Goal: Task Accomplishment & Management: Manage account settings

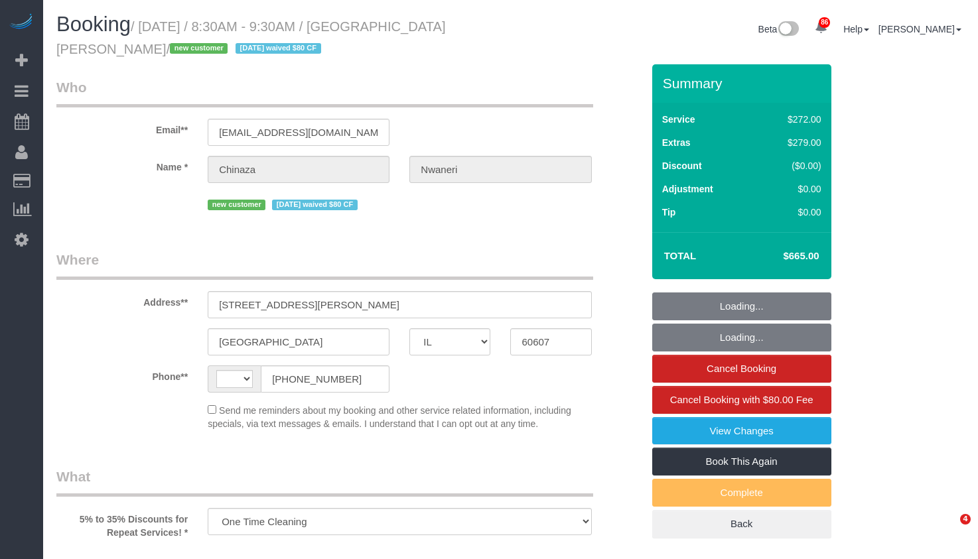
select select "IL"
select select "string:fspay-25149b6a-3529-4f14-80b5-01f13894909e"
select select "number:1"
select select "number:58"
select select "number:139"
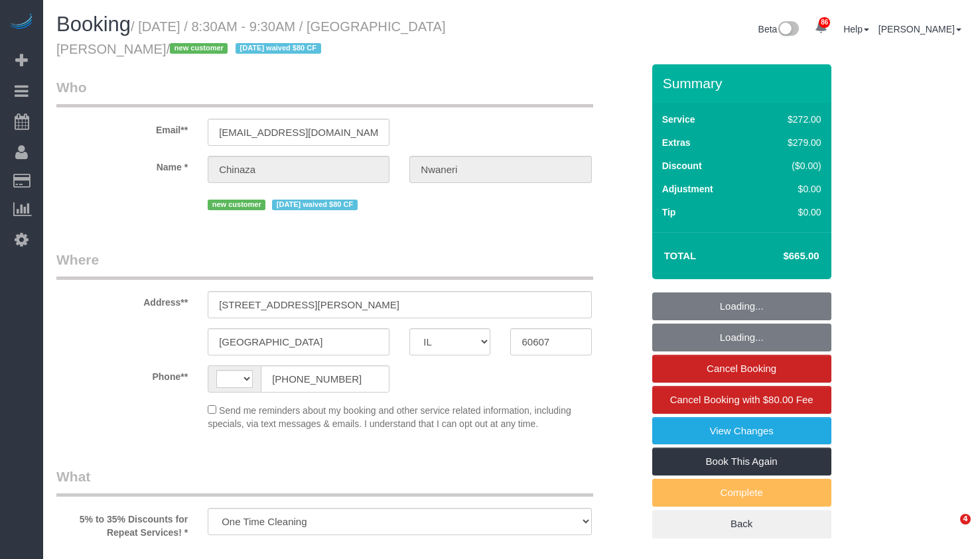
select select "number:106"
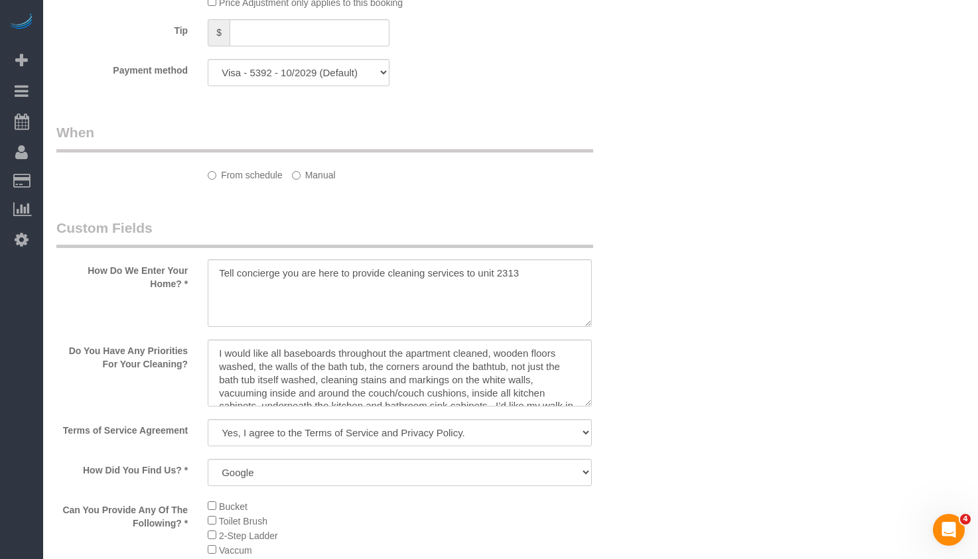
select select "string:US"
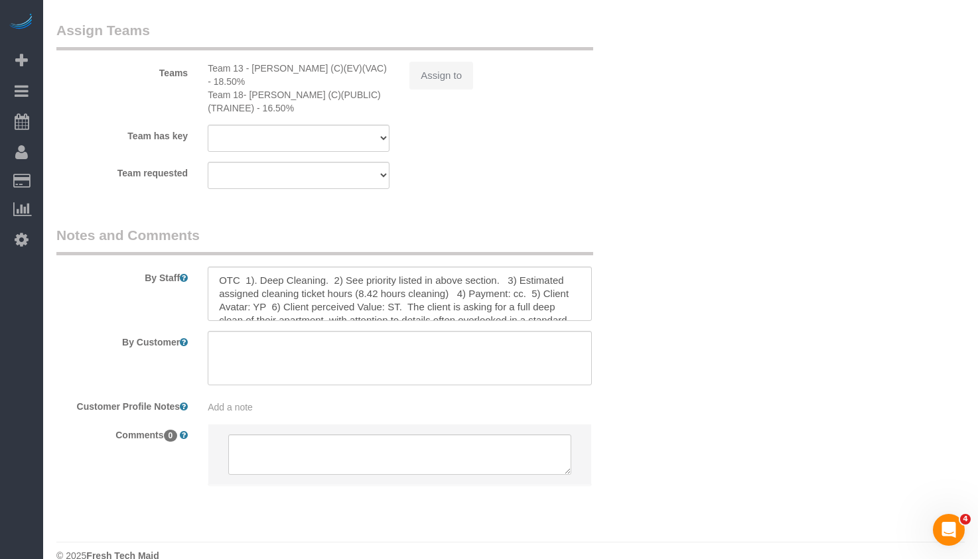
select select "513"
select select "8"
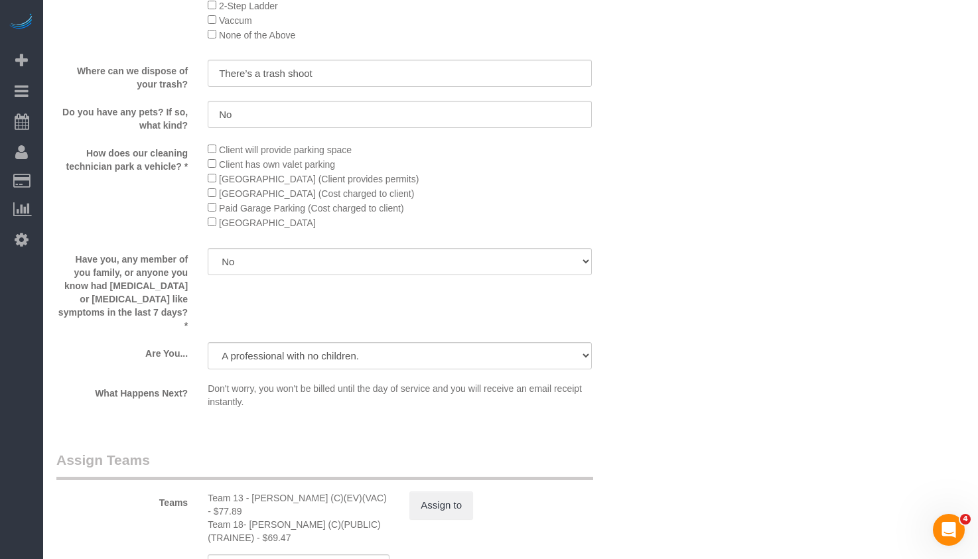
select select "8"
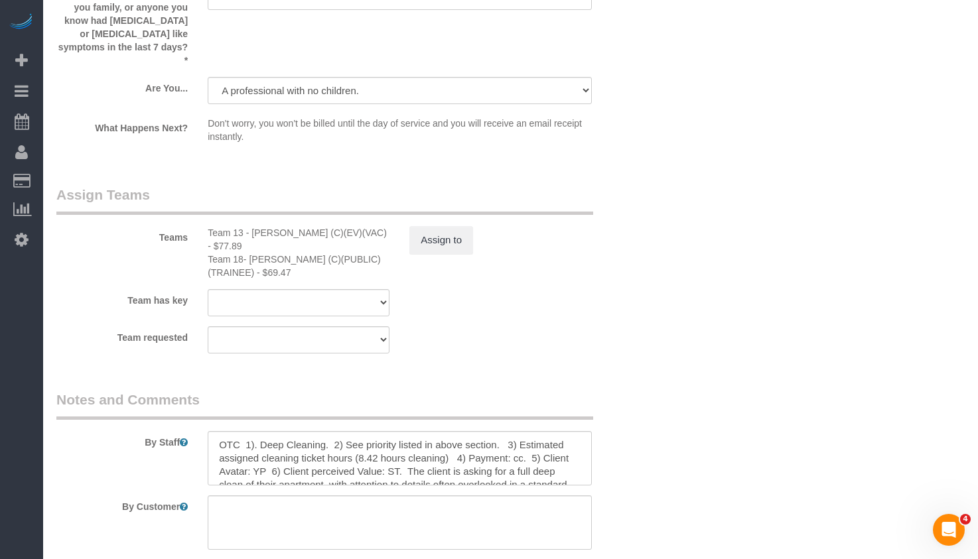
select select "object:1374"
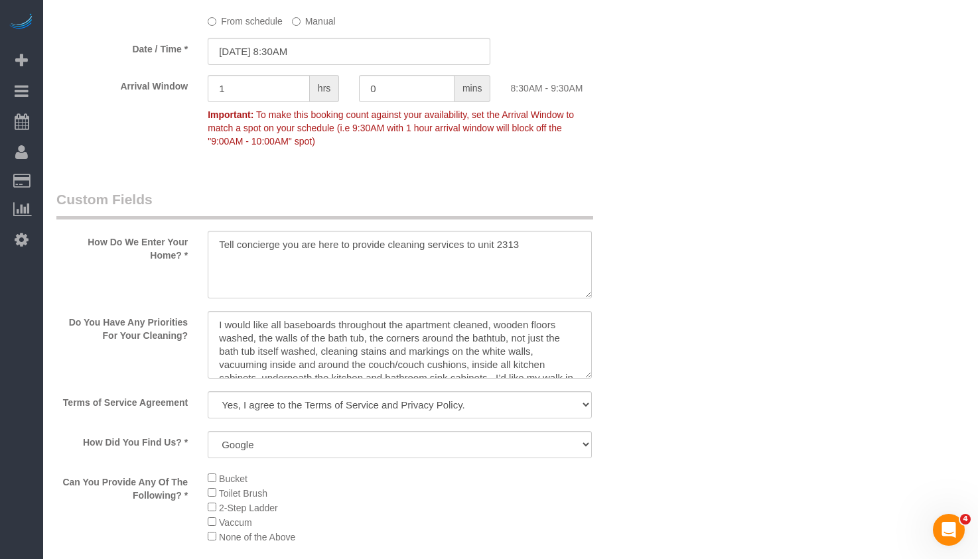
scroll to position [1384, 0]
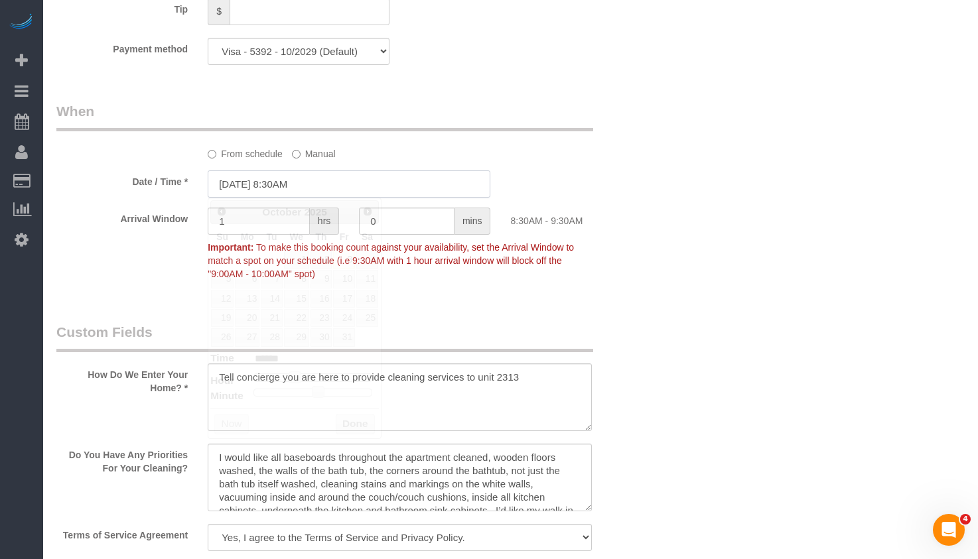
click at [324, 172] on input "10/03/2025 8:30AM" at bounding box center [349, 183] width 283 height 27
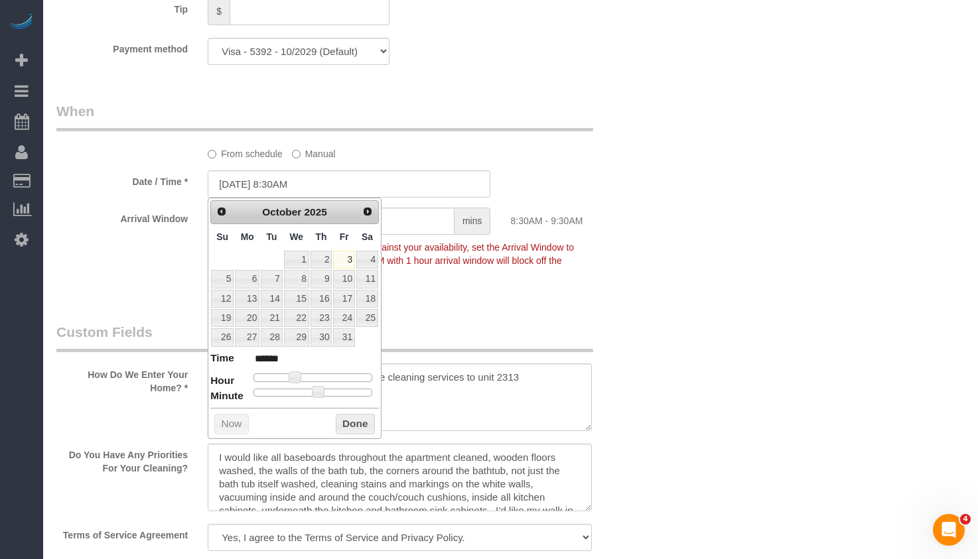
type input "10/03/2025 9:30AM"
type input "******"
type input "10/03/2025 10:30AM"
type input "*******"
type input "10/03/2025 11:30AM"
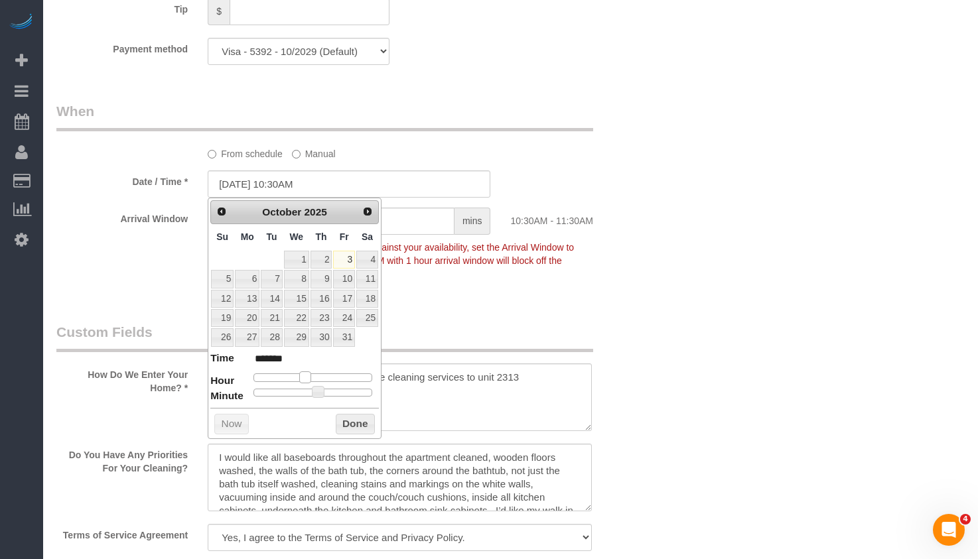
type input "*******"
type input "10/03/2025 10:30AM"
type input "*******"
type input "10/03/2025 9:30AM"
type input "******"
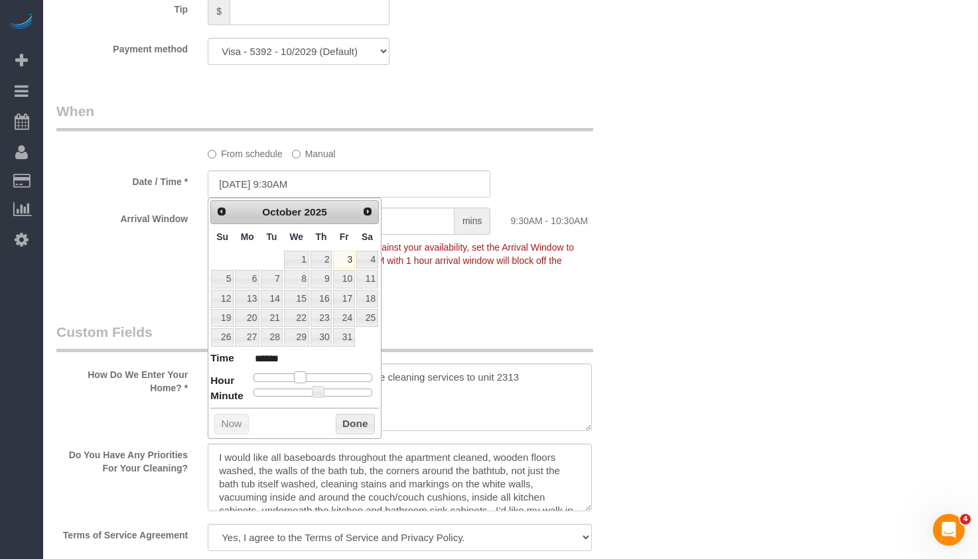
drag, startPoint x: 296, startPoint y: 376, endPoint x: 304, endPoint y: 379, distance: 7.8
click at [304, 379] on span at bounding box center [300, 377] width 12 height 12
click at [353, 426] on button "Done" at bounding box center [355, 424] width 39 height 21
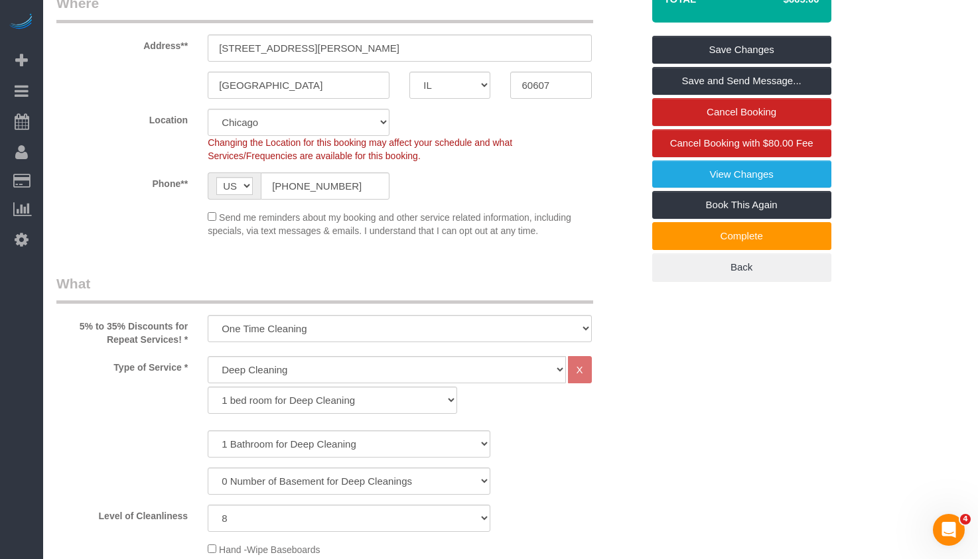
scroll to position [0, 0]
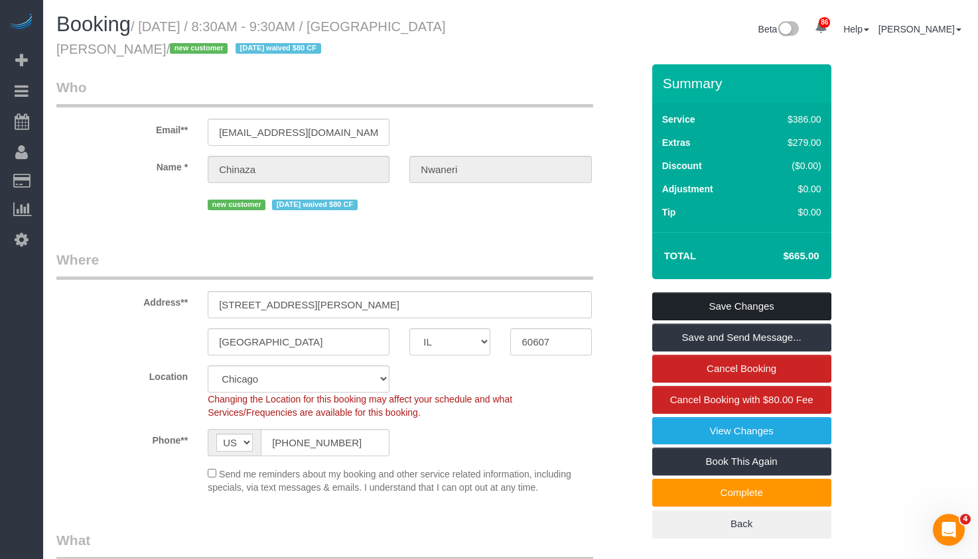
click at [758, 308] on link "Save Changes" at bounding box center [741, 306] width 179 height 28
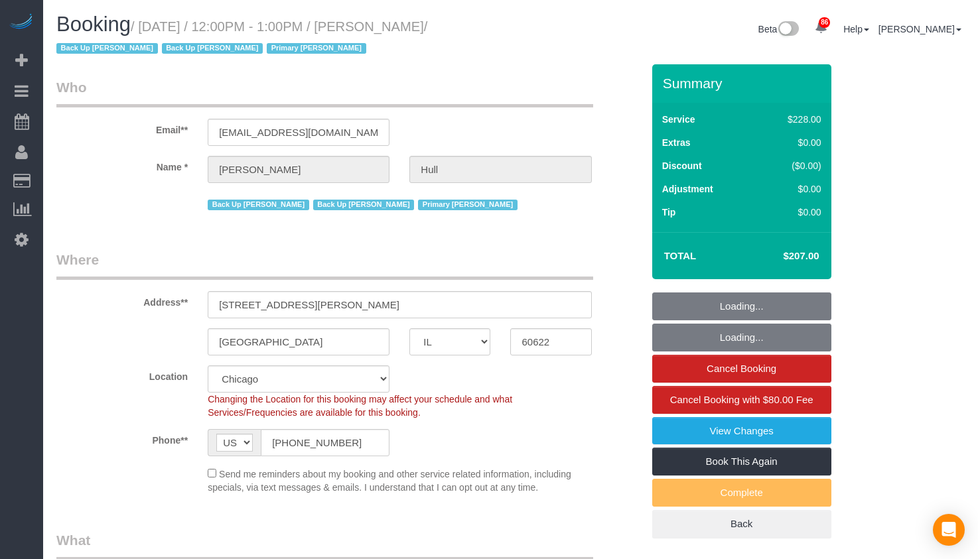
select select "IL"
select select "512"
select select "2"
select select "number:1"
select select "number:57"
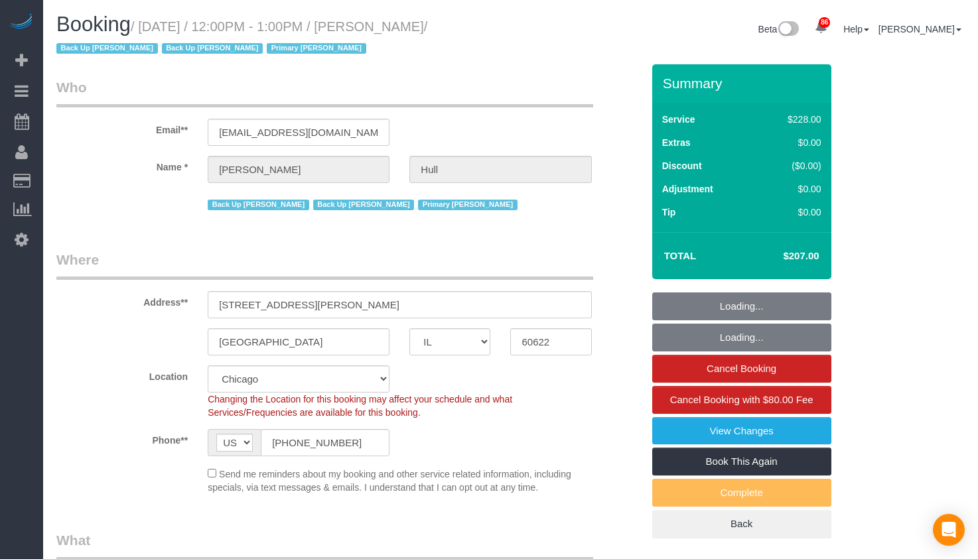
select select "number:139"
select select "number:106"
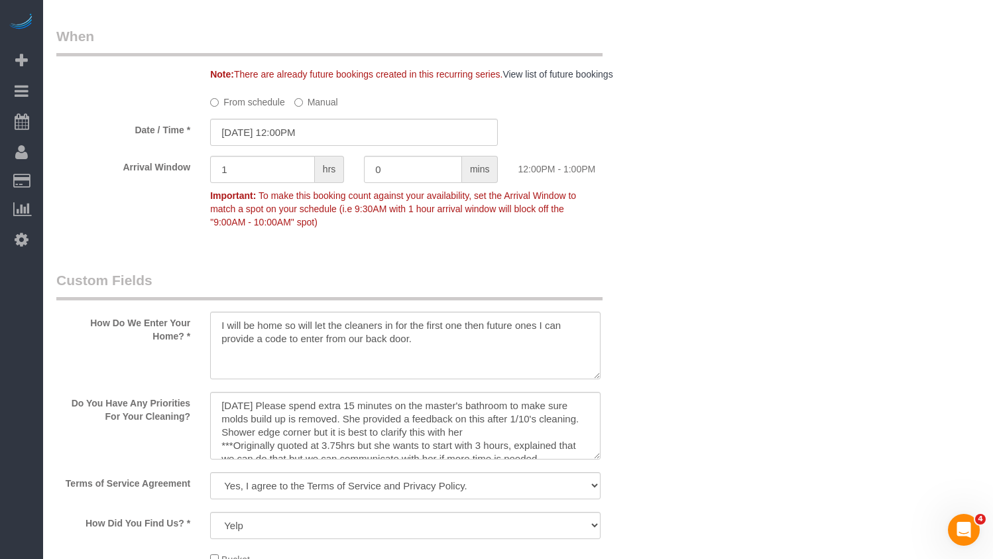
scroll to position [1393, 0]
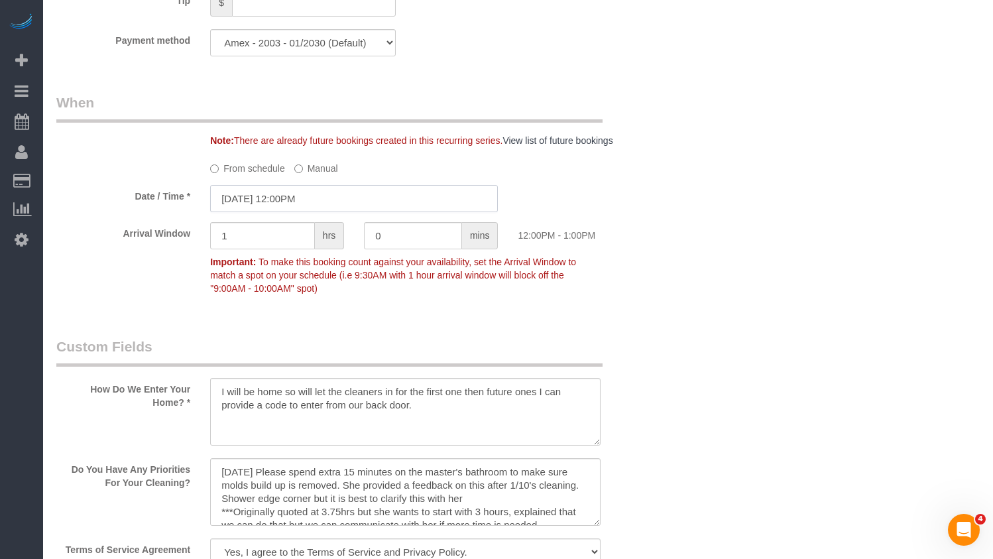
click at [357, 202] on input "10/03/2025 12:00PM" at bounding box center [354, 198] width 288 height 27
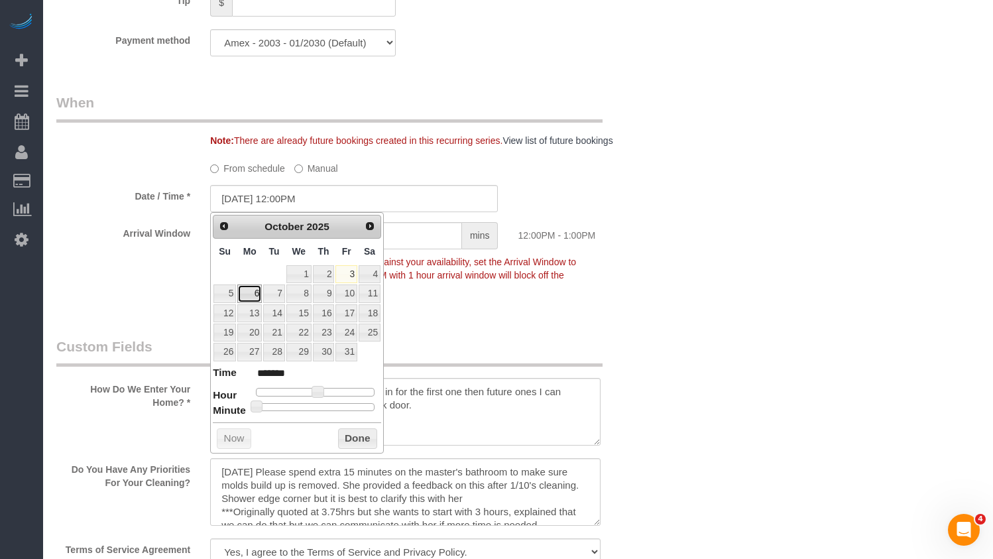
click at [252, 294] on link "6" at bounding box center [249, 294] width 25 height 18
click at [367, 203] on input "10/06/2025 12:00PM" at bounding box center [354, 198] width 288 height 27
click at [700, 228] on div "Who Email** juliahull25@gmail.com Name * Julia Hull Back Up Leeana Back Up Ligi…" at bounding box center [518, 131] width 924 height 2918
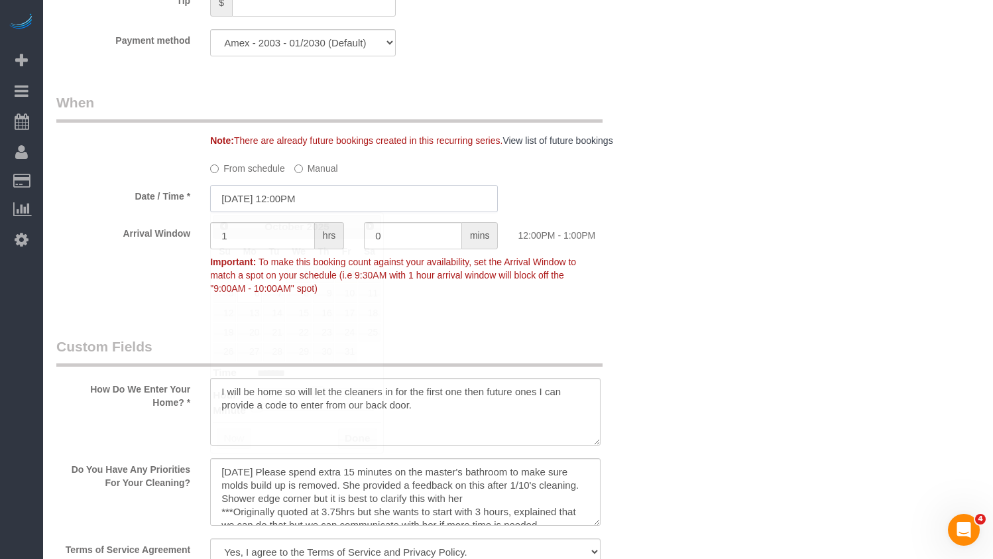
click at [327, 202] on input "10/06/2025 12:00PM" at bounding box center [354, 198] width 288 height 27
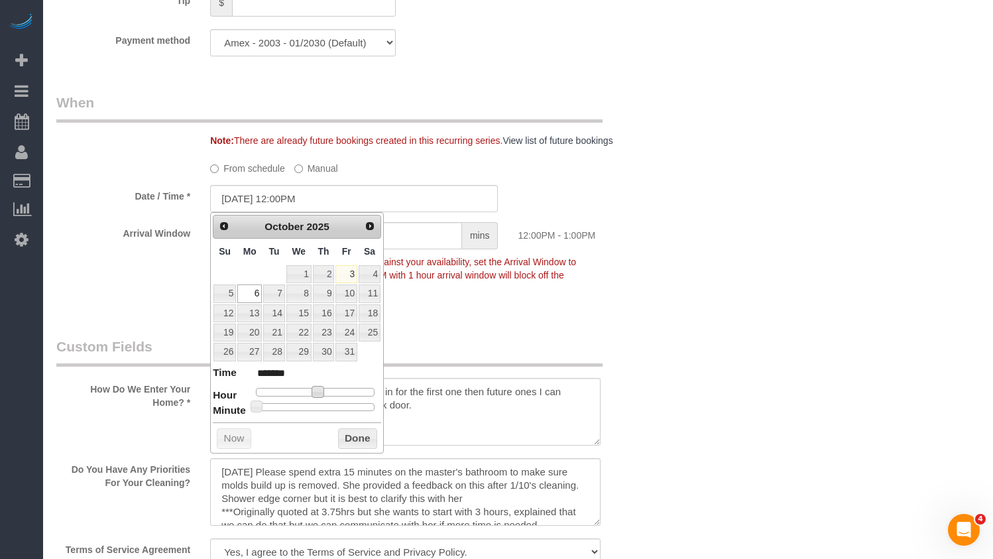
type input "10/06/2025 11:00AM"
type input "*******"
type input "10/06/2025 10:00AM"
type input "*******"
type input "10/06/2025 9:00AM"
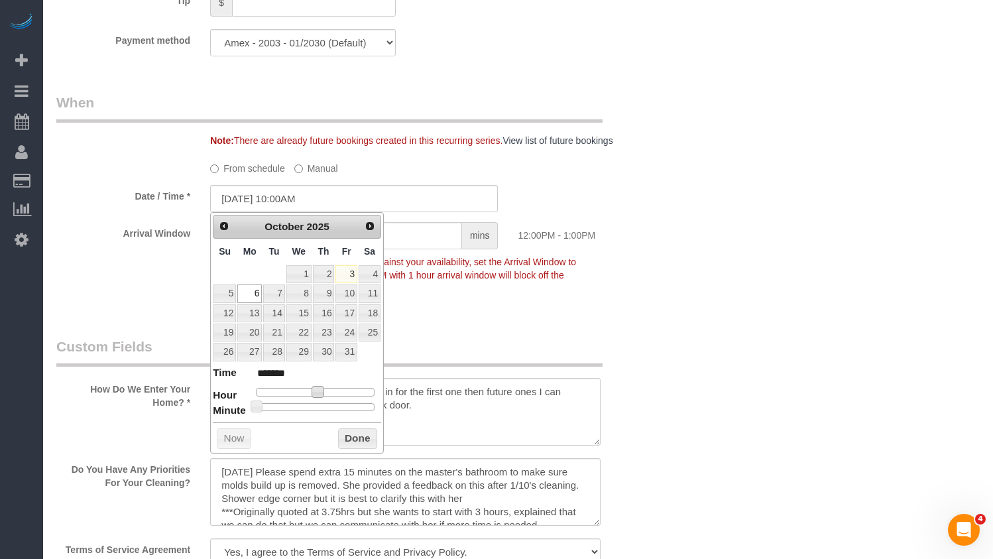
type input "******"
type input "10/06/2025 8:00AM"
type input "******"
type input "10/06/2025 7:00AM"
type input "******"
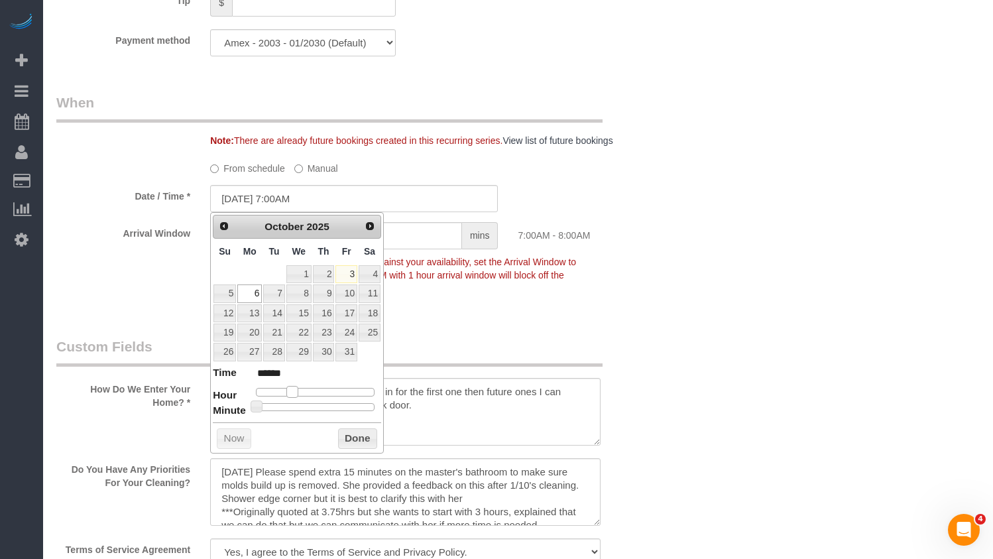
type input "10/06/2025 8:00AM"
type input "******"
drag, startPoint x: 317, startPoint y: 396, endPoint x: 283, endPoint y: 403, distance: 34.5
click at [298, 400] on dl "Time ****** Hour Minute Second Millisecond Microsecond Time Zone ***** ***** **…" at bounding box center [297, 388] width 168 height 46
click at [354, 434] on button "Done" at bounding box center [357, 438] width 39 height 21
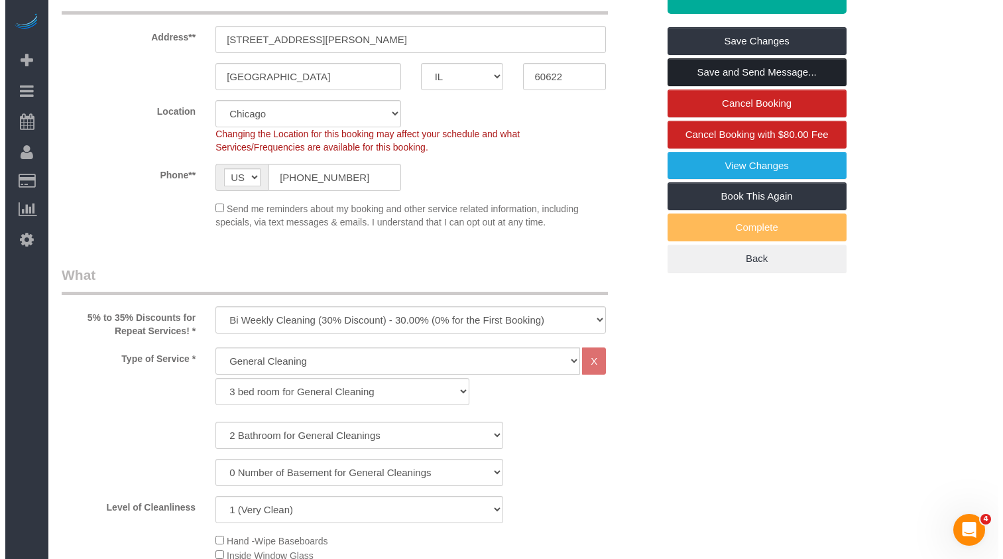
scroll to position [0, 0]
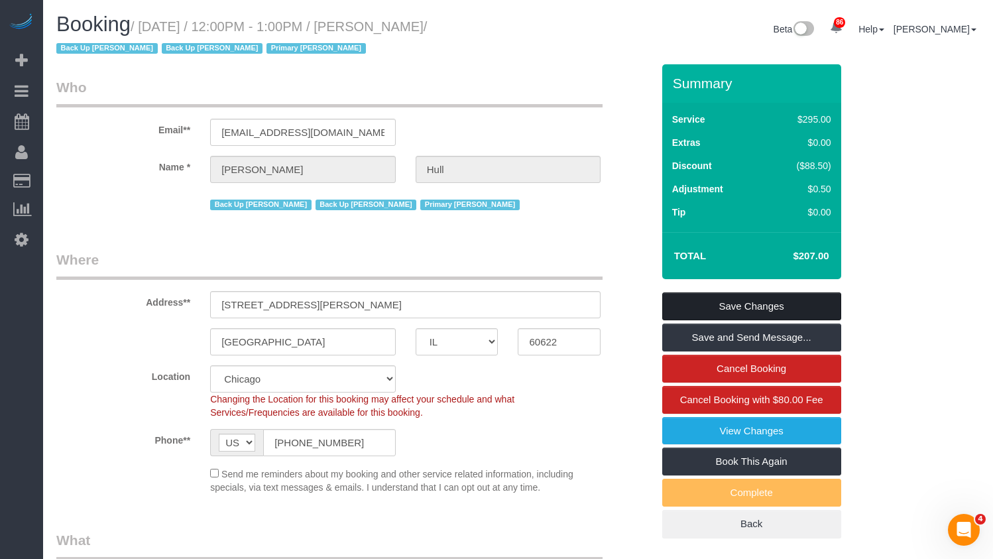
click at [719, 306] on link "Save Changes" at bounding box center [752, 306] width 179 height 28
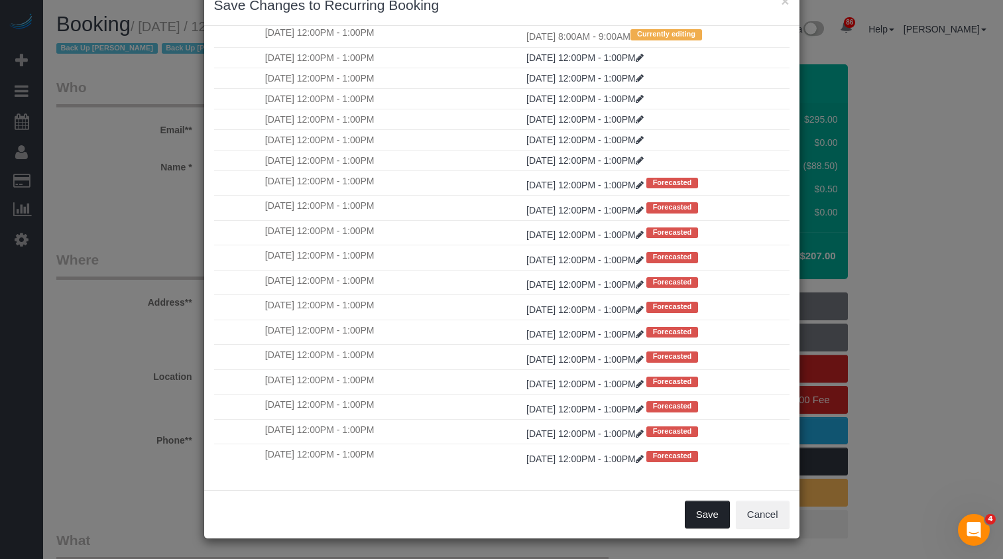
scroll to position [109, 0]
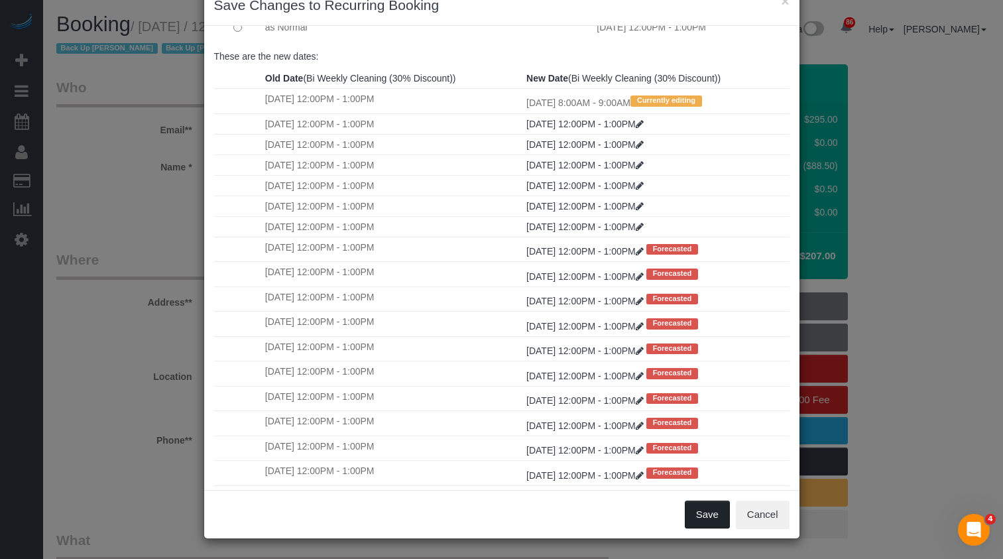
click at [698, 516] on button "Save" at bounding box center [707, 515] width 45 height 28
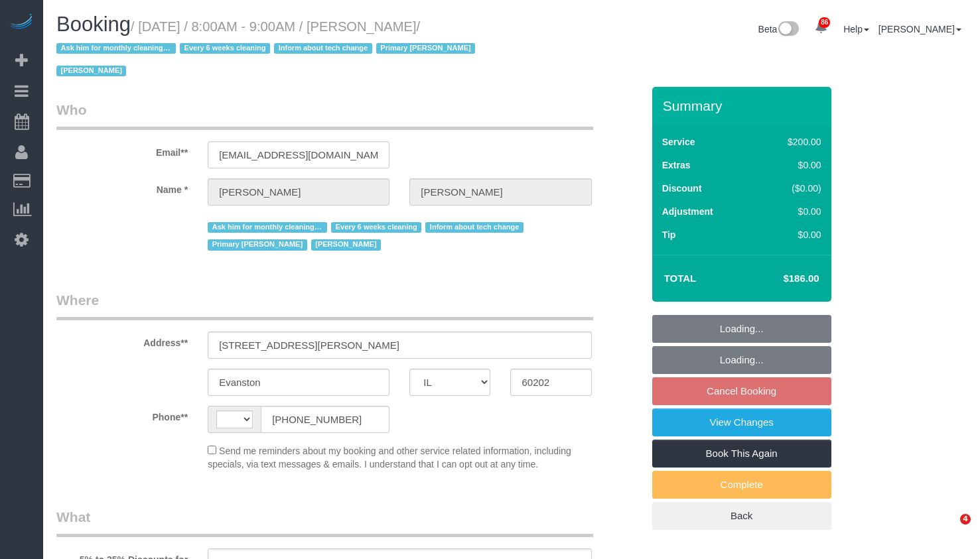
select select "IL"
select select "string:US"
select select "512"
select select "number:1"
select select "number:58"
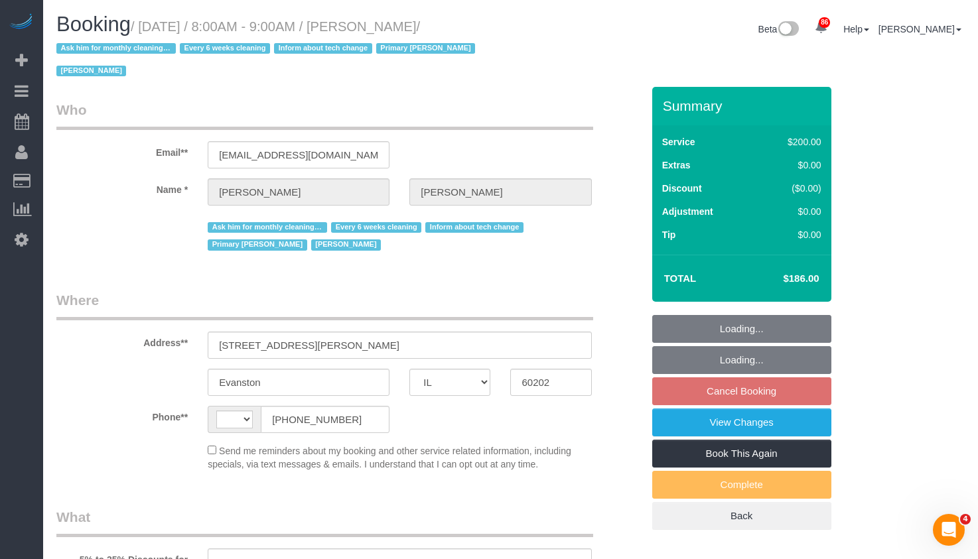
select select "number:139"
select select "number:107"
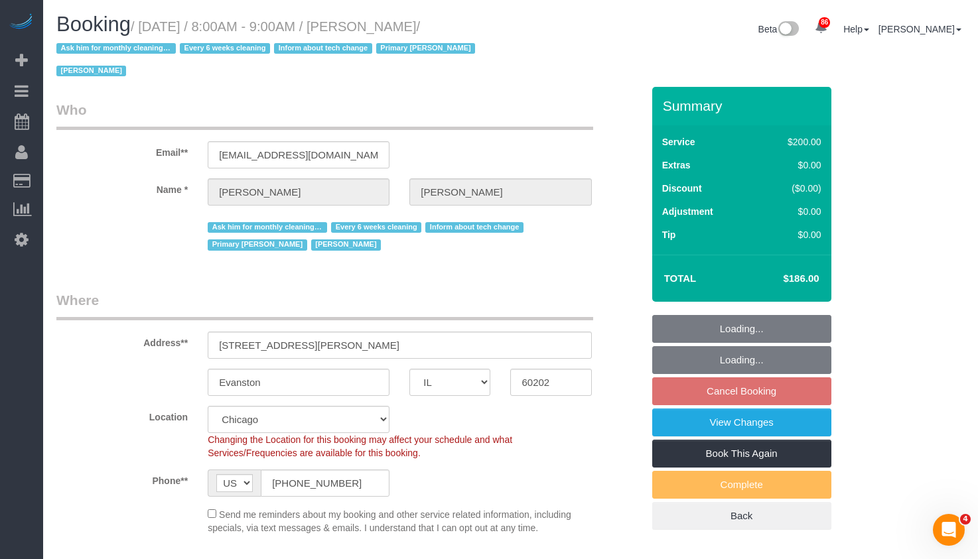
select select "object:1198"
select select "spot1"
select select "object:1367"
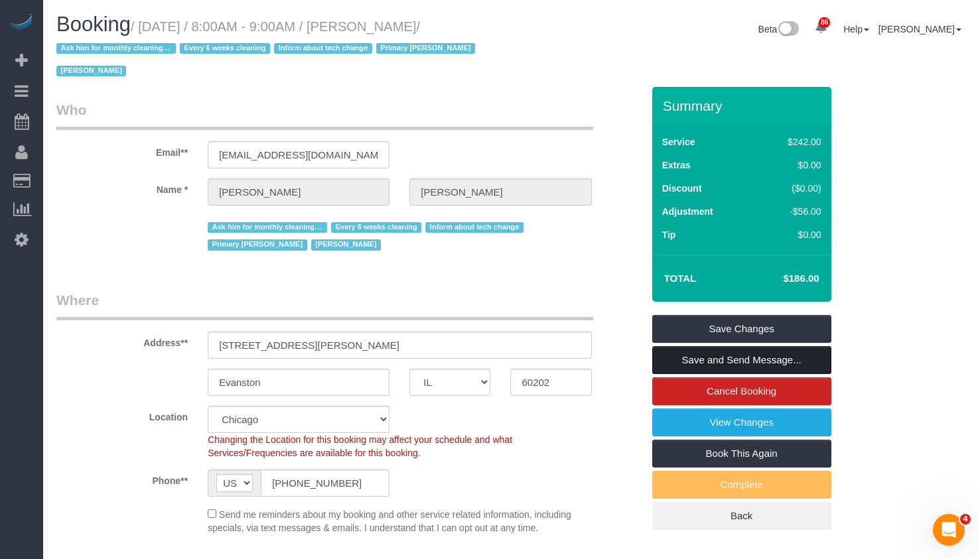
click at [745, 346] on link "Save and Send Message..." at bounding box center [741, 360] width 179 height 28
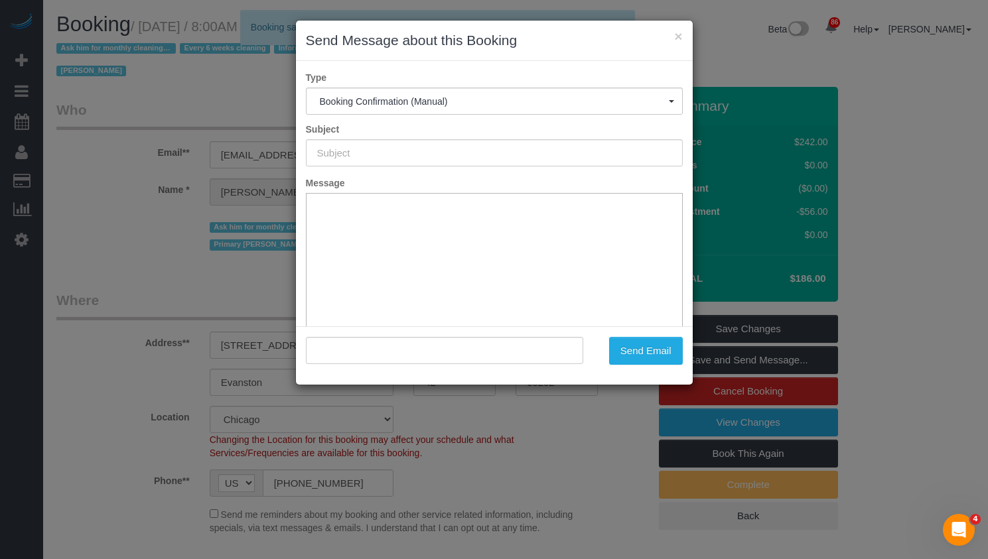
type input "Your Booking With Fresh Tech Maid, Confirmed!"
type input ""Mike Manley" <rtprops@aol.com>"
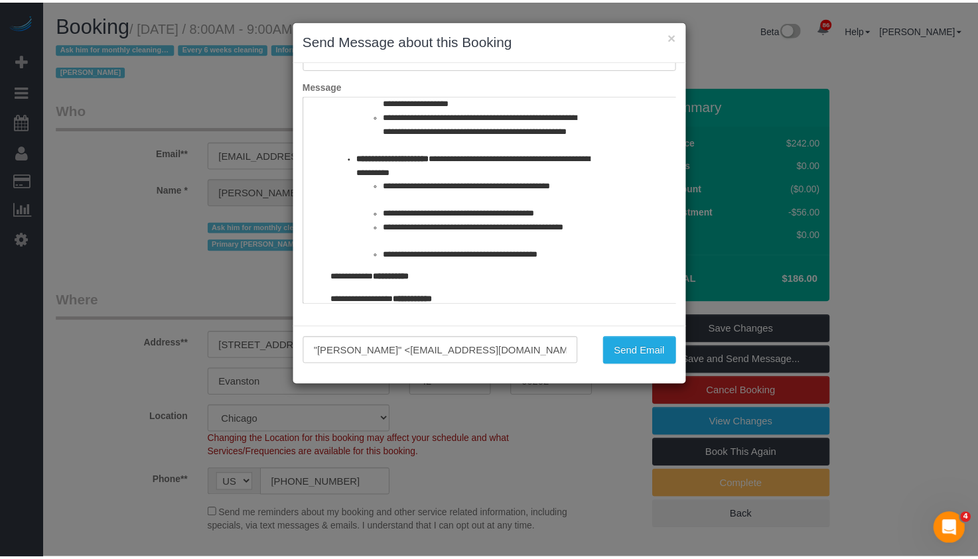
scroll to position [1628, 0]
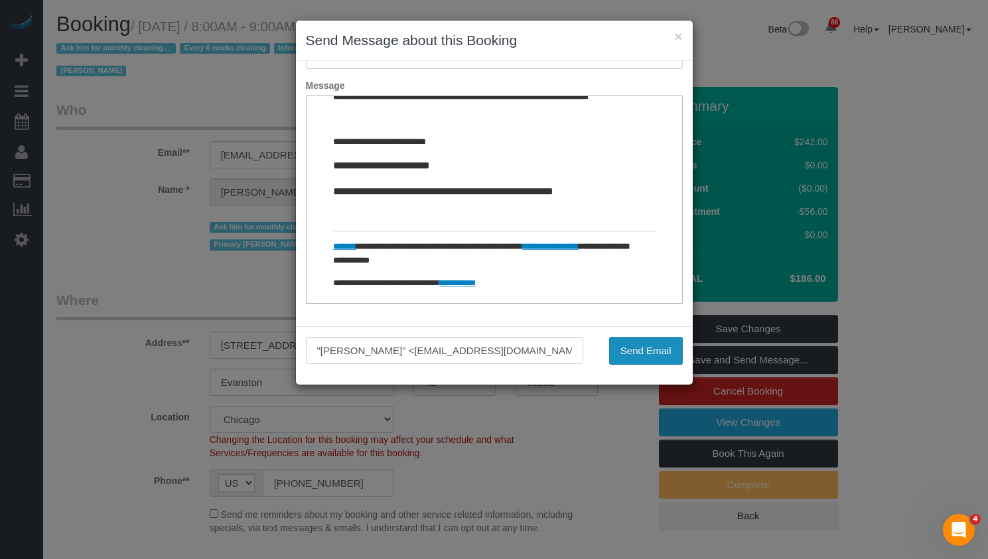
click at [655, 350] on button "Send Email" at bounding box center [646, 351] width 74 height 28
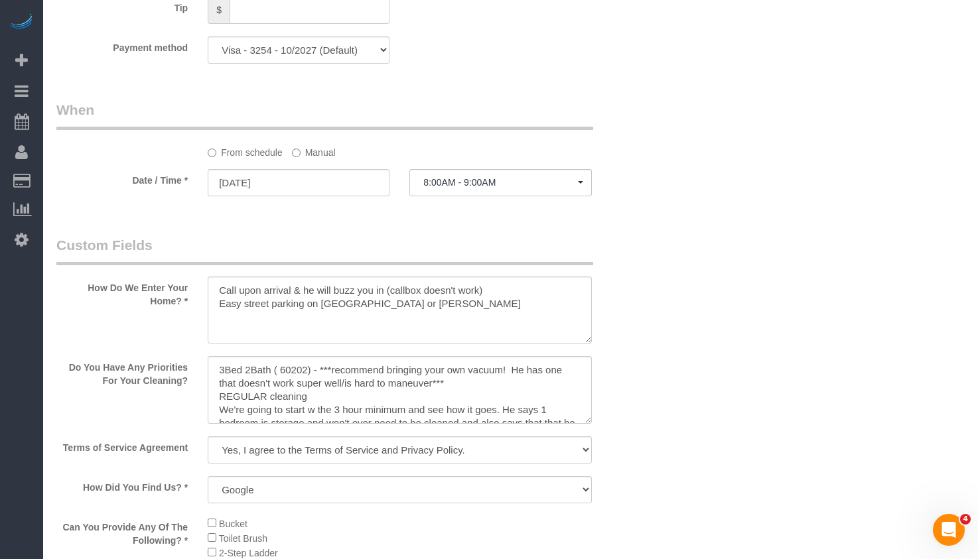
scroll to position [1478, 0]
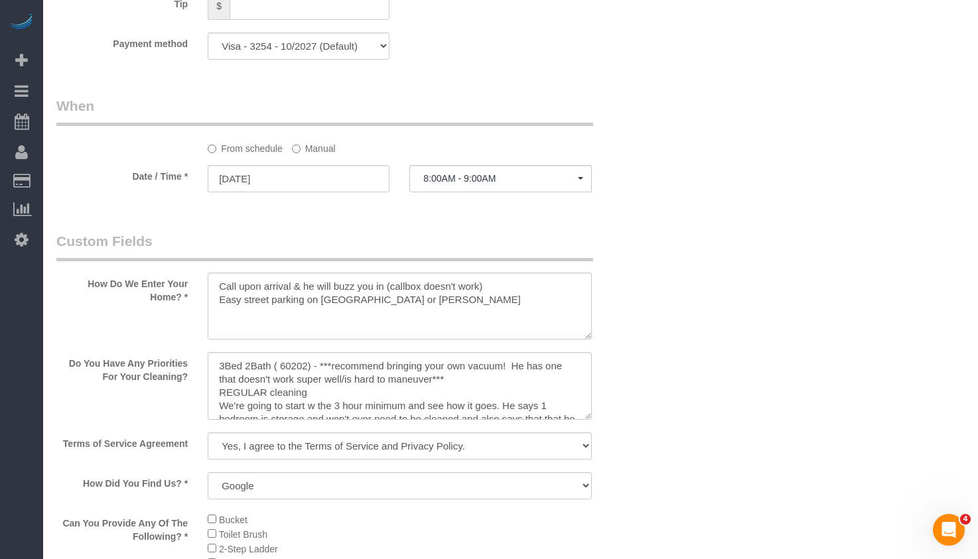
click at [322, 137] on label "Manual" at bounding box center [314, 146] width 44 height 18
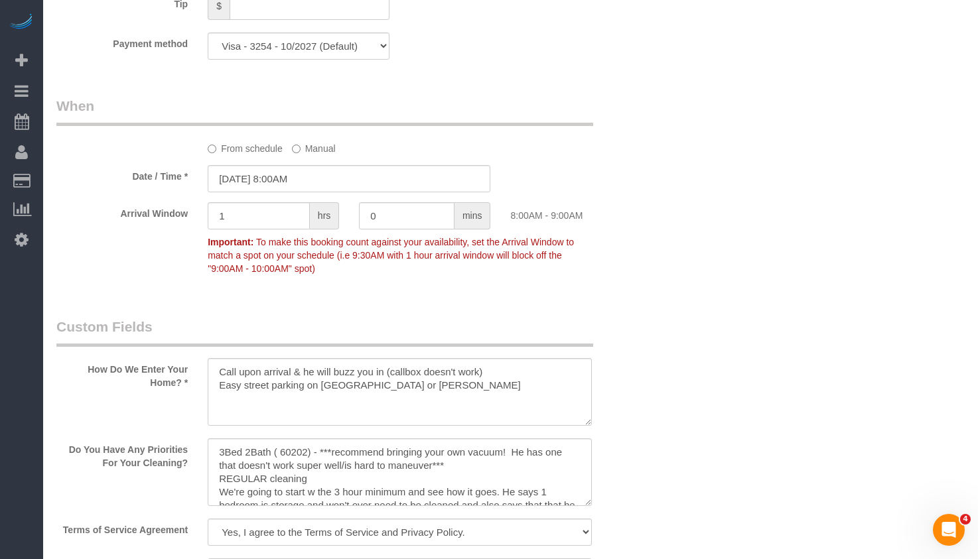
click at [743, 149] on div "Who Email** rtprops@aol.com Name * Mike Manley Ask him for monthly cleaning dat…" at bounding box center [510, 113] width 908 height 2913
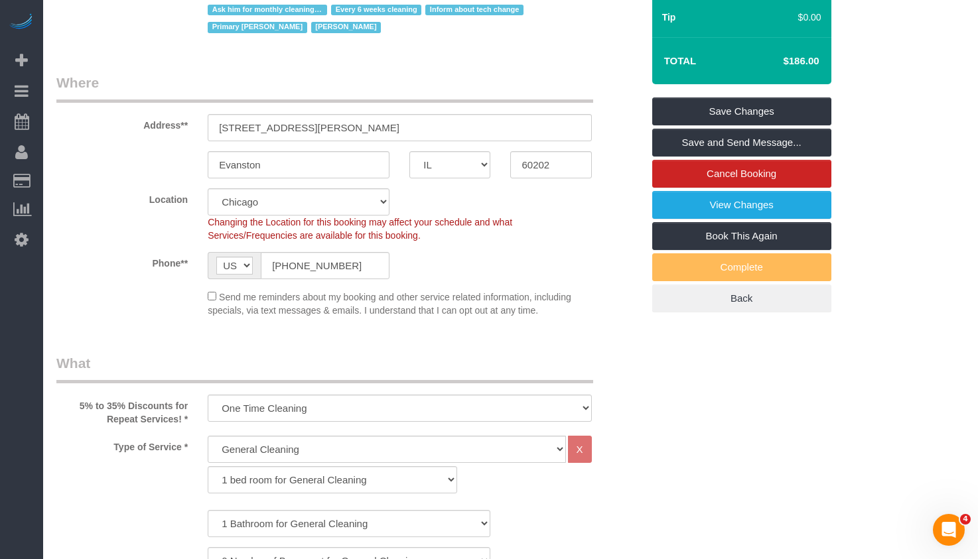
scroll to position [66, 0]
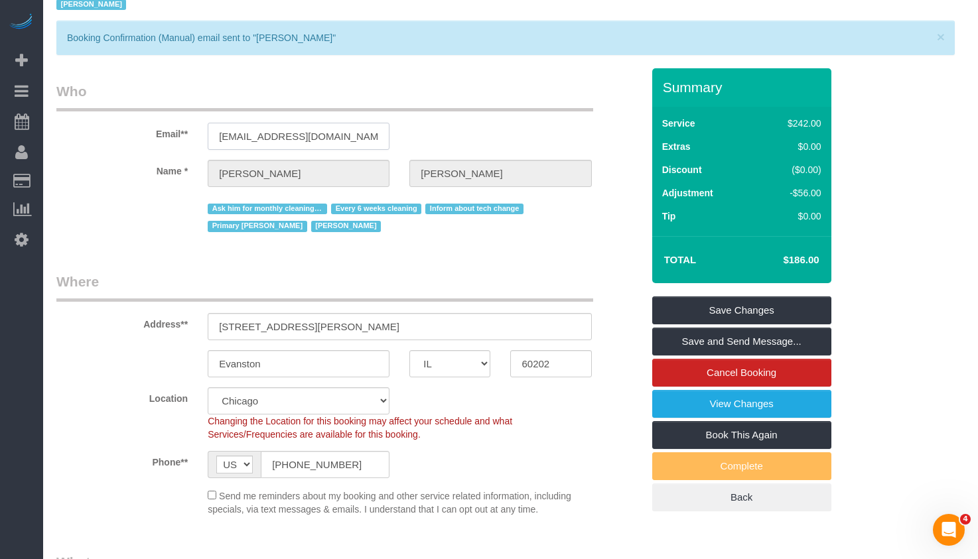
drag, startPoint x: 334, startPoint y: 113, endPoint x: 73, endPoint y: 97, distance: 261.8
click at [78, 97] on div "Email** rtprops@aol.com" at bounding box center [349, 116] width 606 height 68
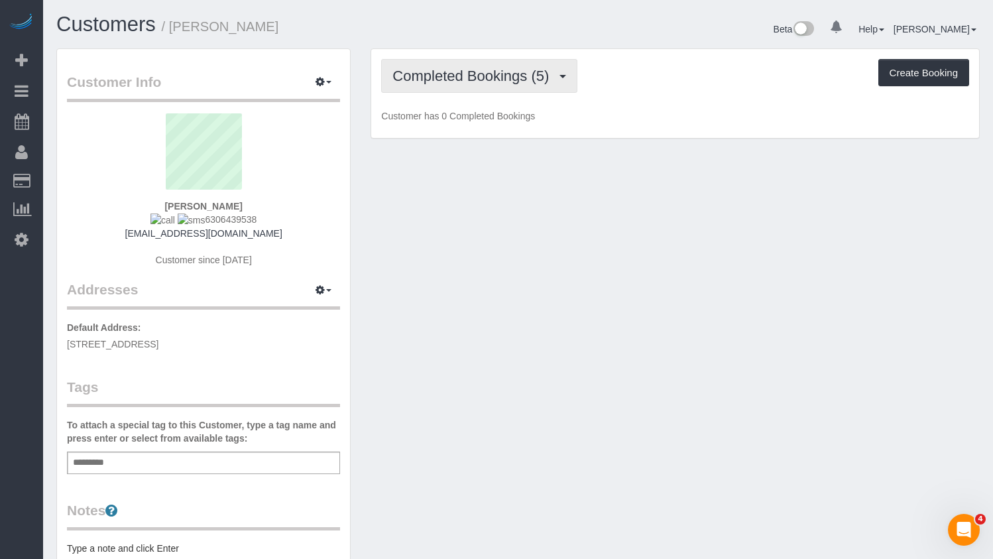
click at [523, 92] on button "Completed Bookings (5)" at bounding box center [479, 76] width 196 height 34
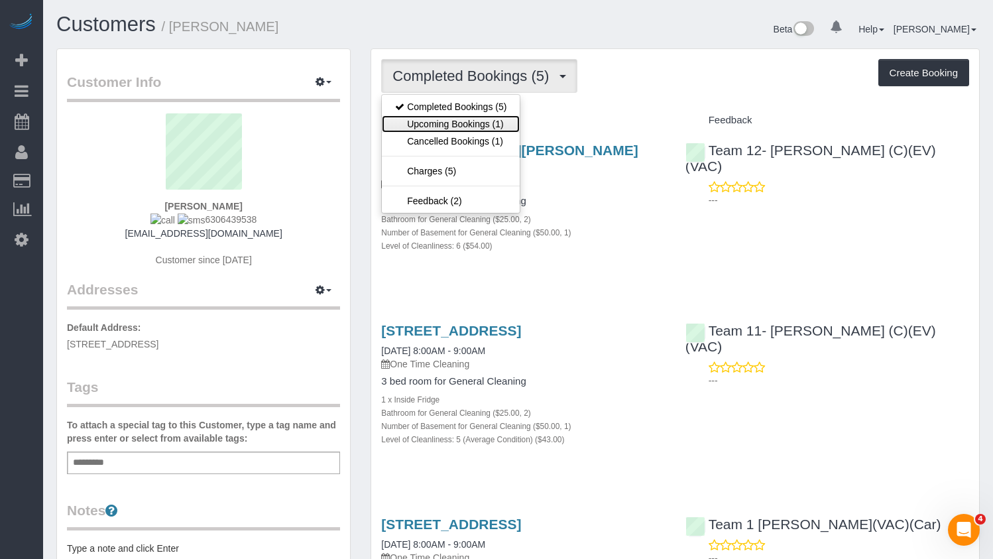
click at [503, 123] on link "Upcoming Bookings (1)" at bounding box center [451, 123] width 138 height 17
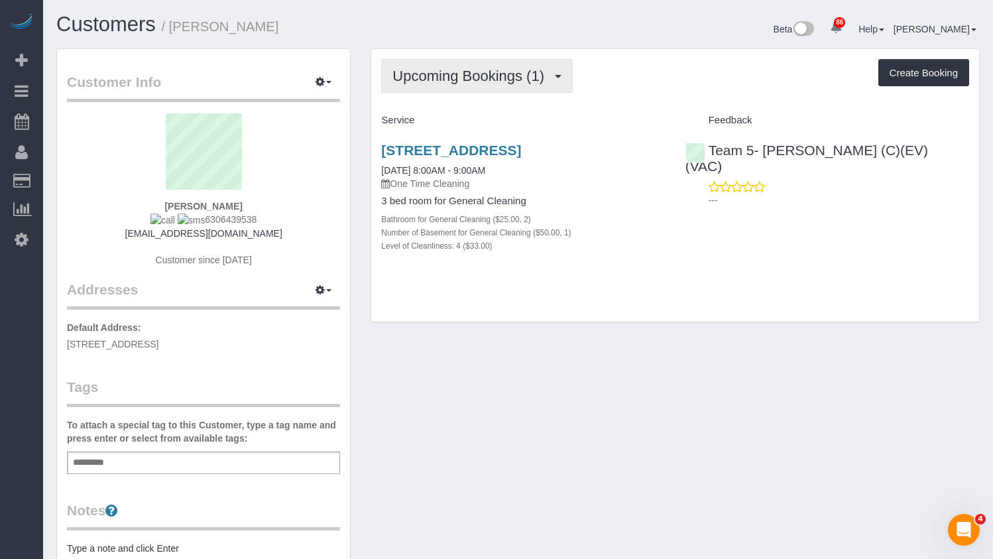
click at [485, 68] on span "Upcoming Bookings (1)" at bounding box center [472, 76] width 159 height 17
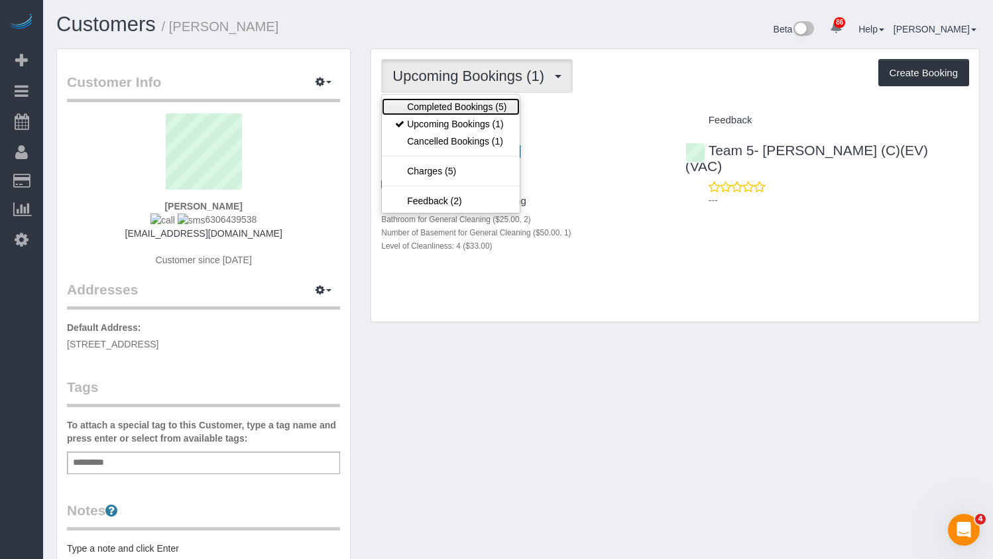
click at [464, 103] on link "Completed Bookings (5)" at bounding box center [451, 106] width 138 height 17
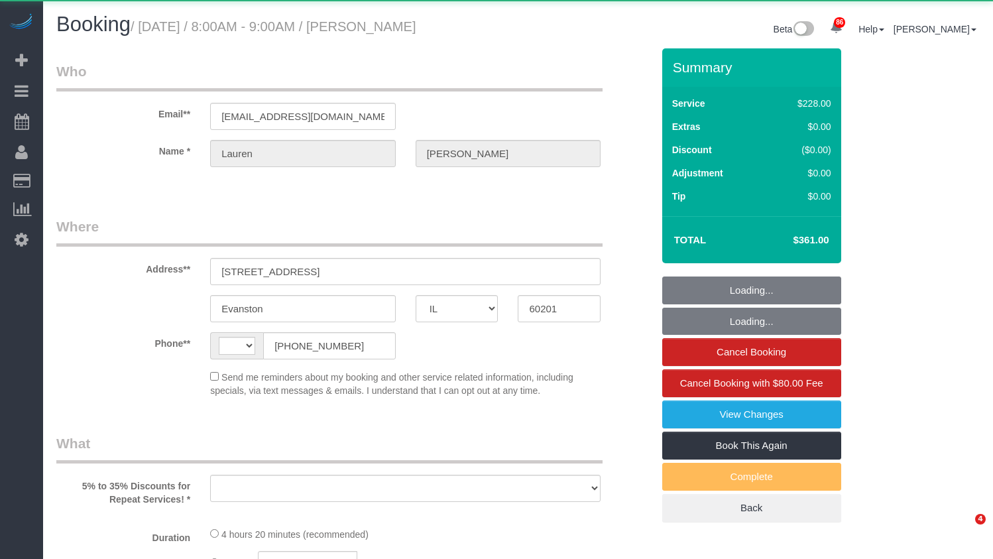
select select "IL"
select select "string:[GEOGRAPHIC_DATA]"
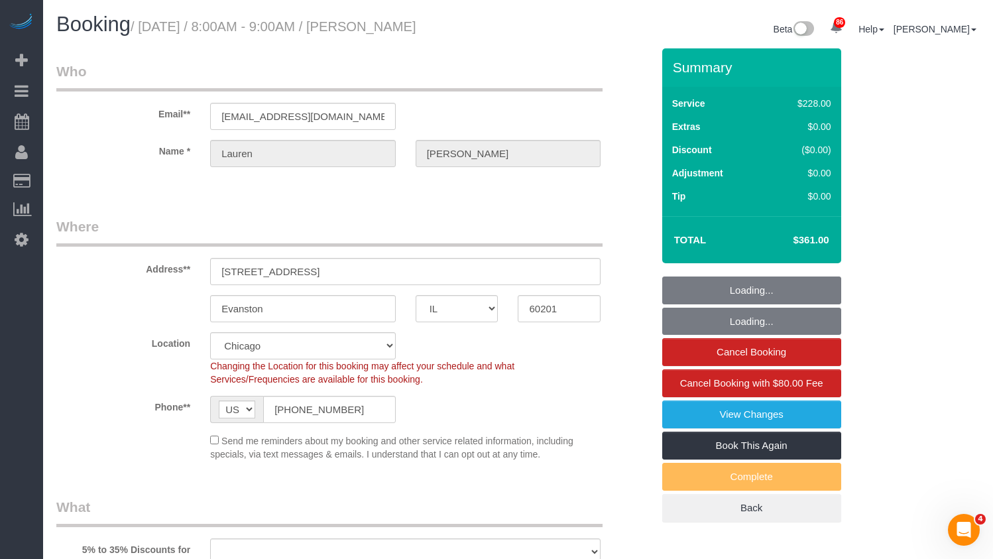
select select "object:808"
select select "512"
select select "2"
select select "1"
select select "4"
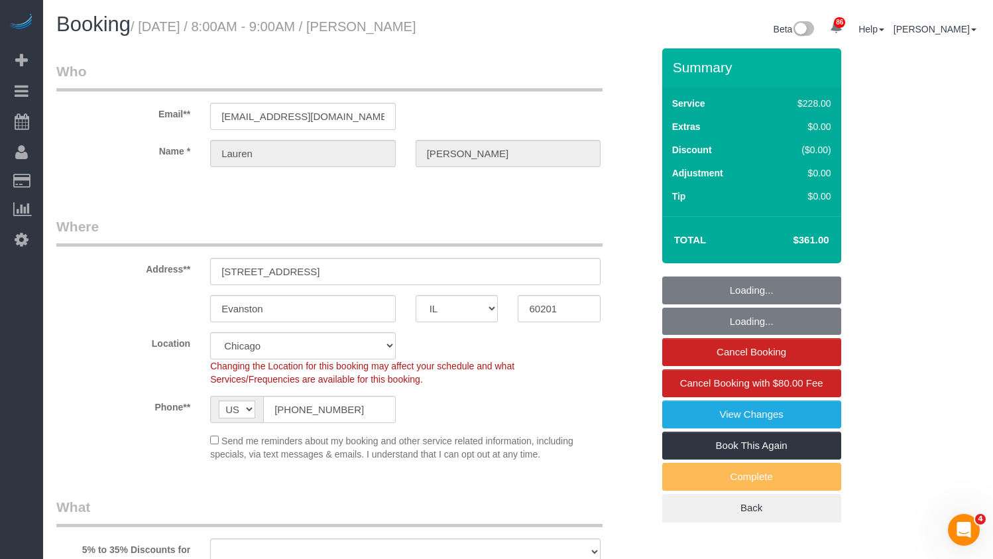
select select "spot1"
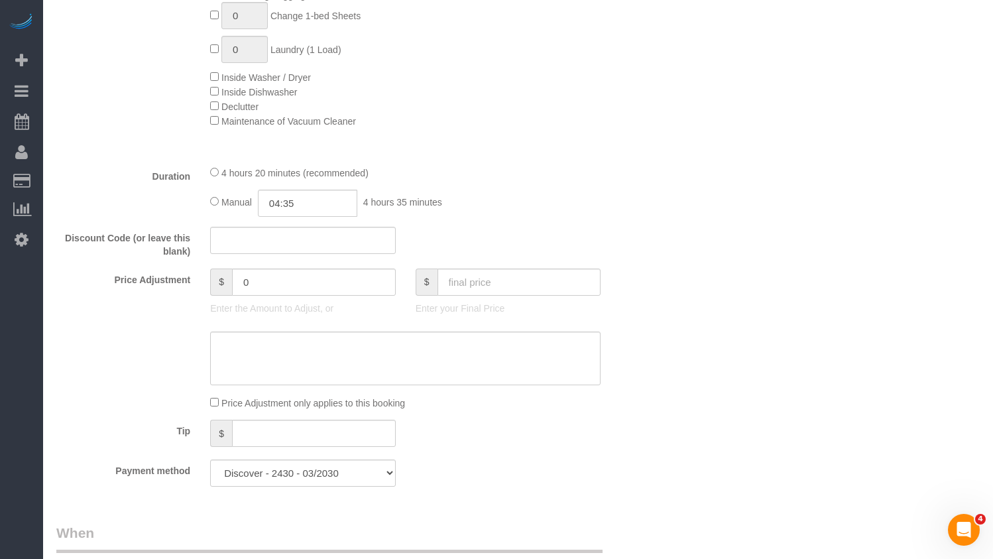
select select "number:1"
select select "number:69"
select select "number:139"
select select "number:104"
select select "object:1187"
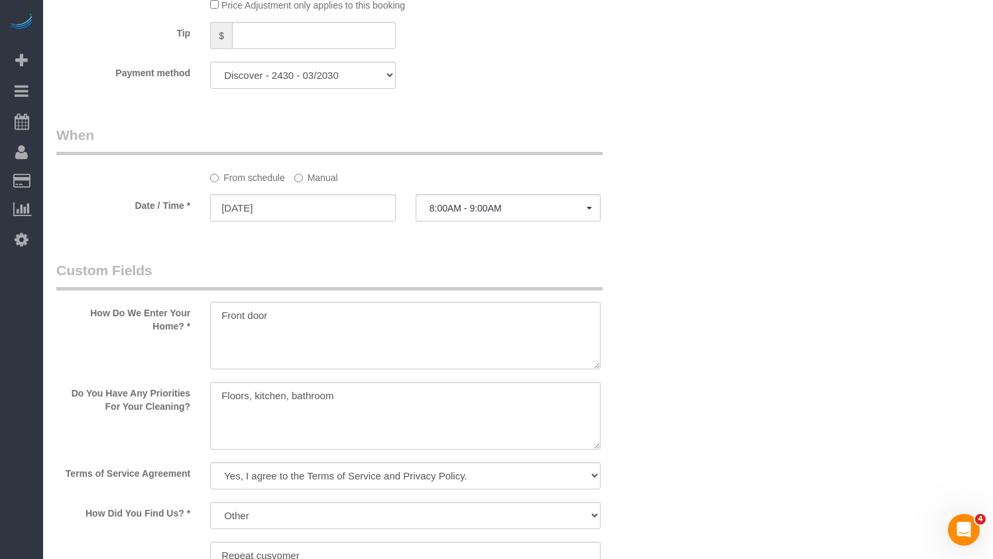
select select "2"
select select "1"
select select "4"
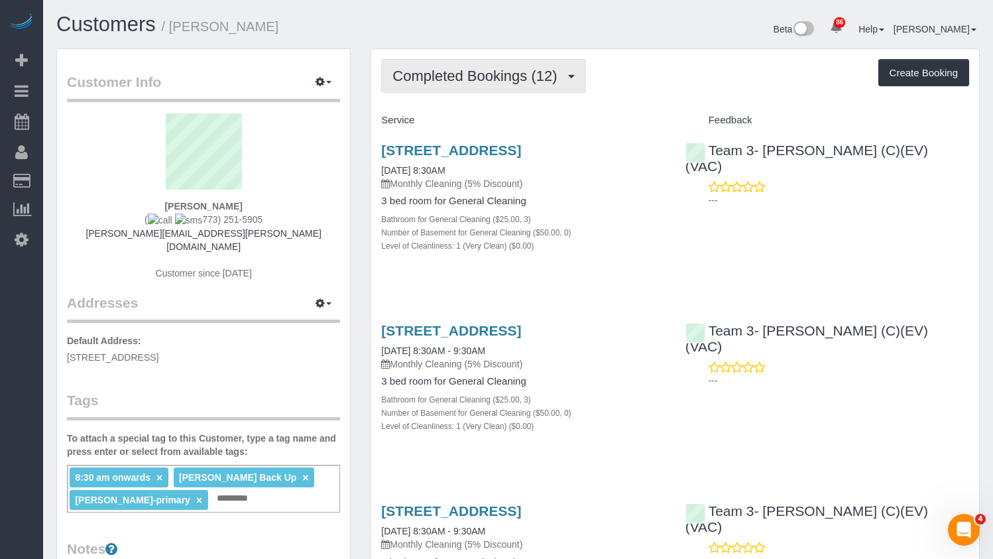
click at [494, 68] on span "Completed Bookings (12)" at bounding box center [478, 76] width 171 height 17
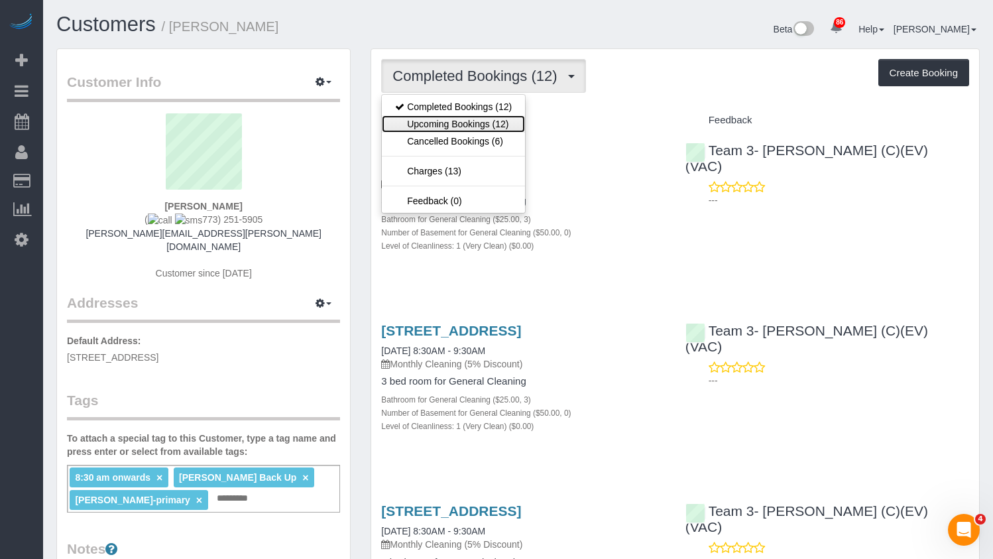
click at [482, 117] on link "Upcoming Bookings (12)" at bounding box center [453, 123] width 143 height 17
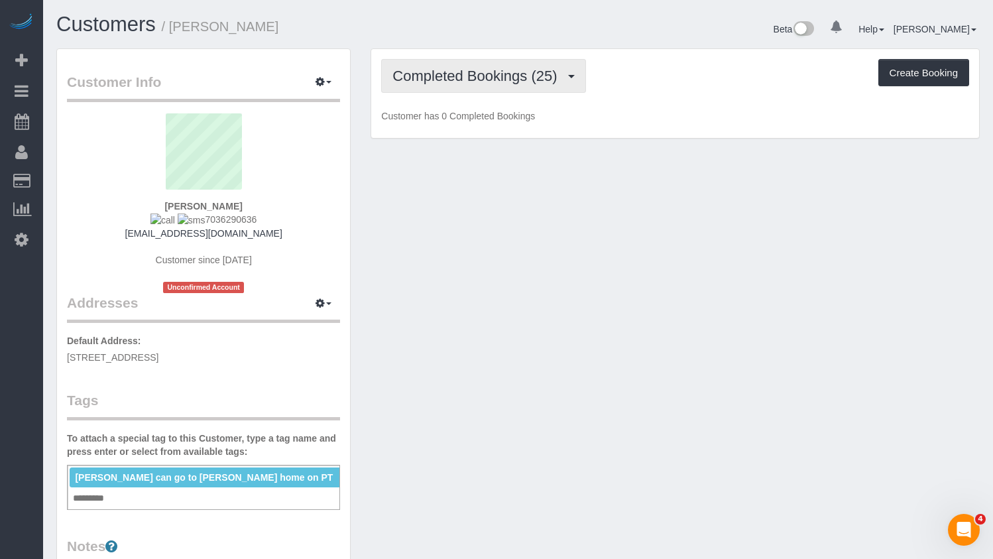
click at [533, 84] on span "Completed Bookings (25)" at bounding box center [478, 76] width 171 height 17
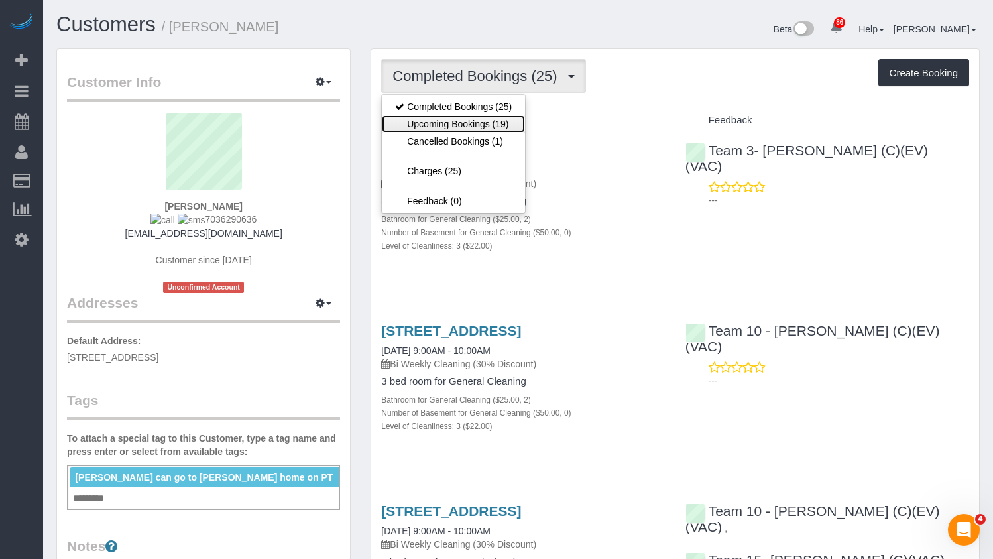
click at [499, 117] on link "Upcoming Bookings (19)" at bounding box center [453, 123] width 143 height 17
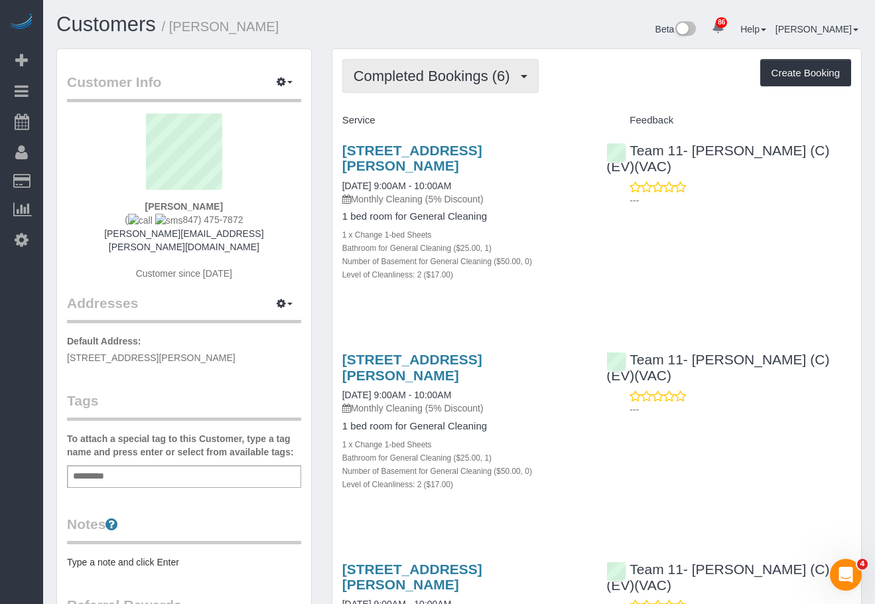
click at [487, 74] on span "Completed Bookings (6)" at bounding box center [434, 76] width 163 height 17
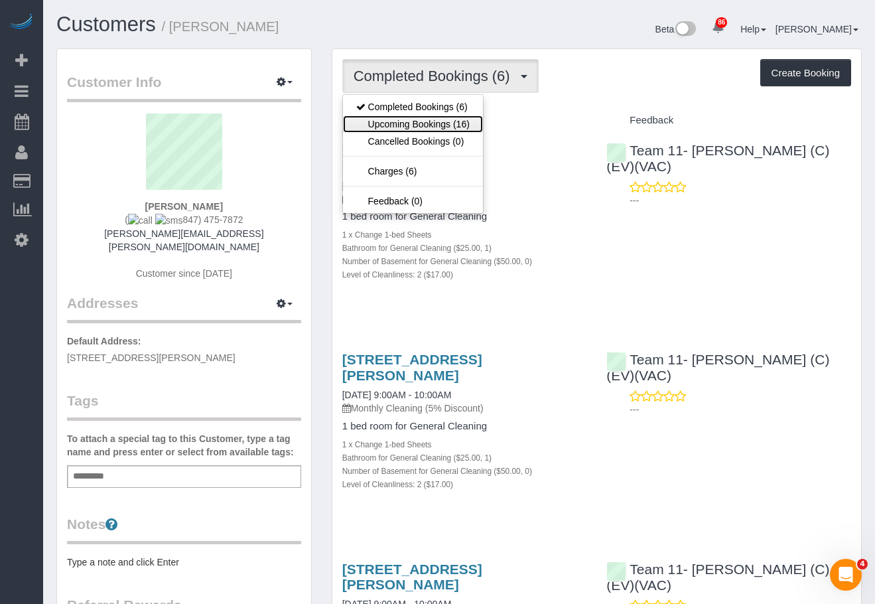
click at [473, 125] on link "Upcoming Bookings (16)" at bounding box center [413, 123] width 140 height 17
